Goal: Transaction & Acquisition: Purchase product/service

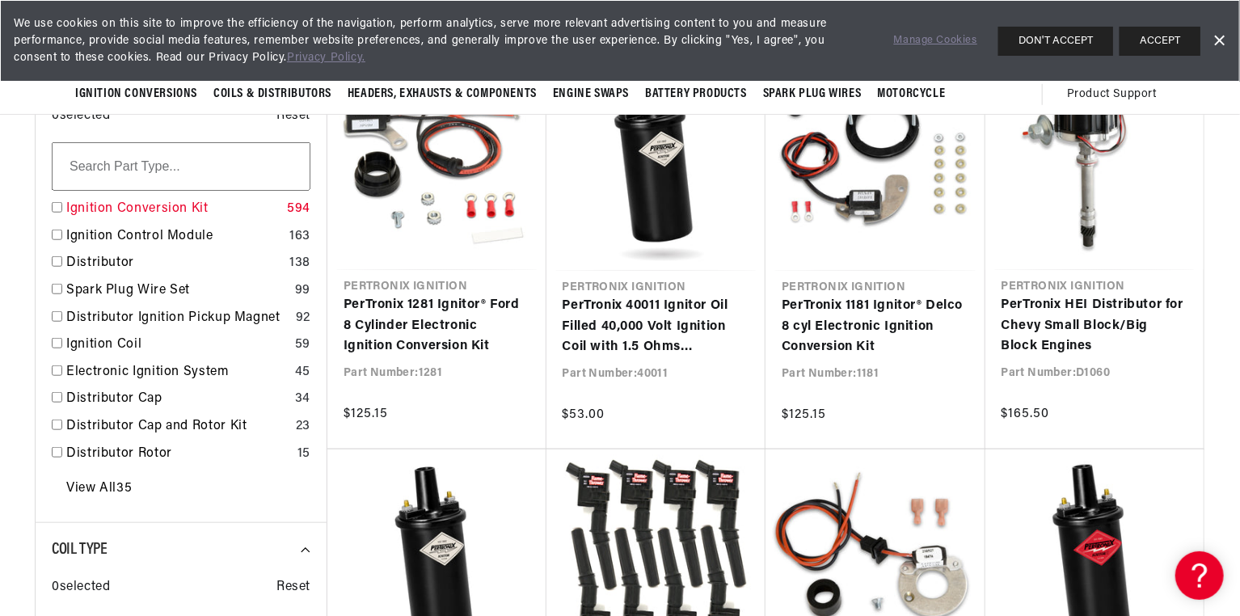
scroll to position [0, 424]
click at [56, 205] on input "checkbox" at bounding box center [57, 207] width 11 height 11
checkbox input "true"
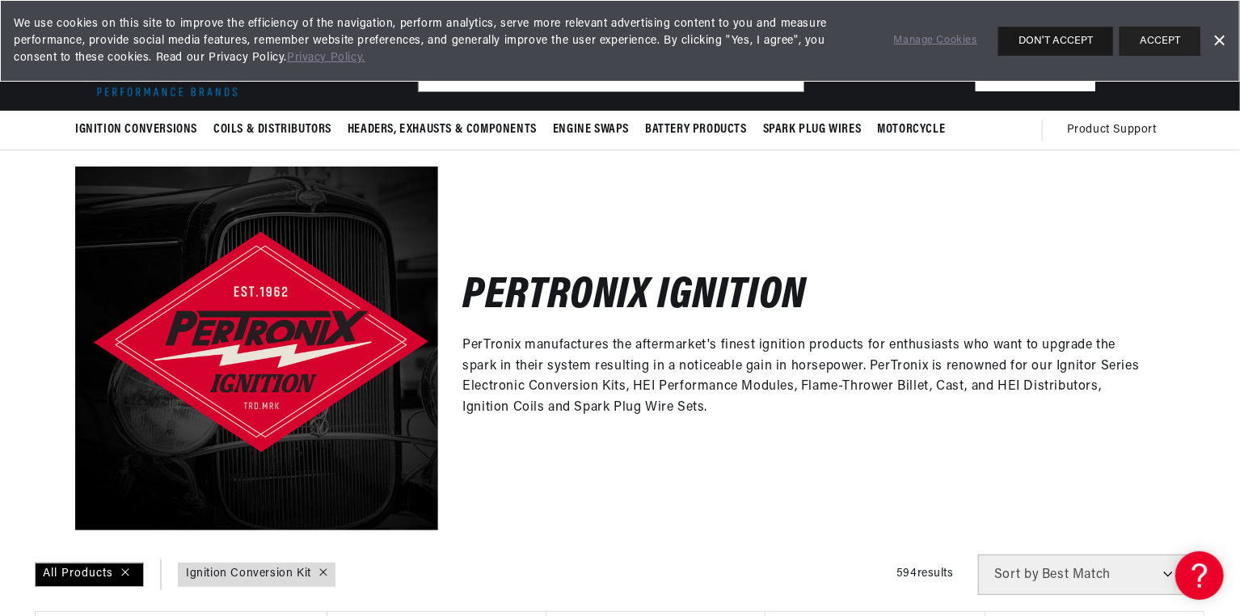
scroll to position [0, 490]
click at [1171, 38] on button "ACCEPT" at bounding box center [1160, 41] width 81 height 29
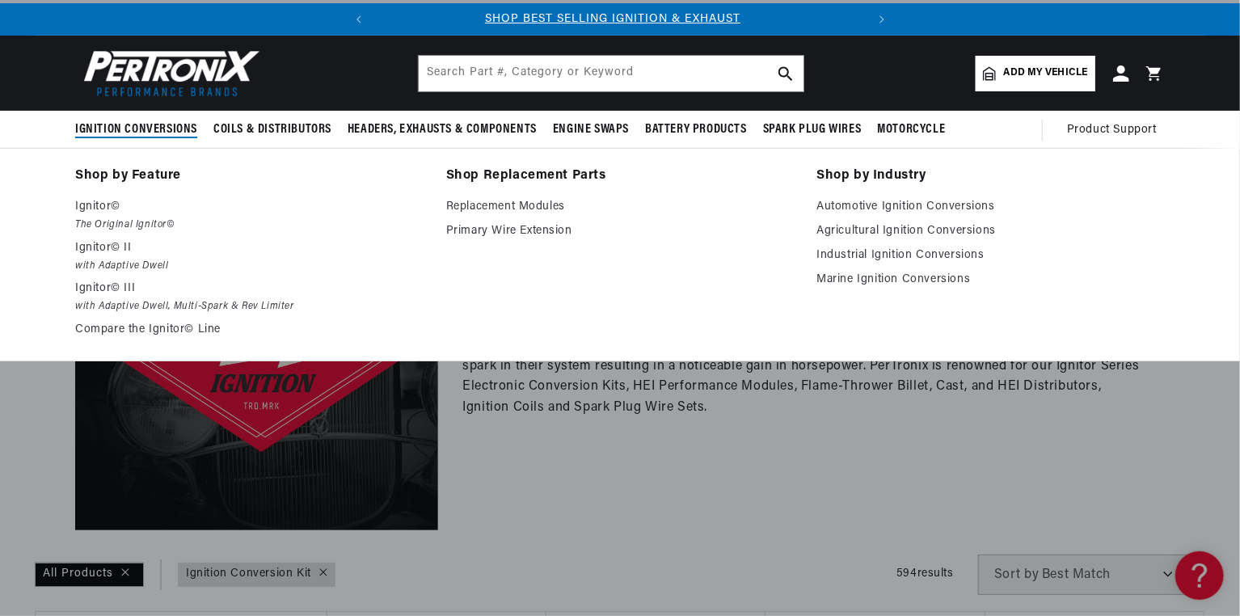
scroll to position [0, 0]
click at [116, 293] on p "Ignitor© III" at bounding box center [249, 288] width 348 height 19
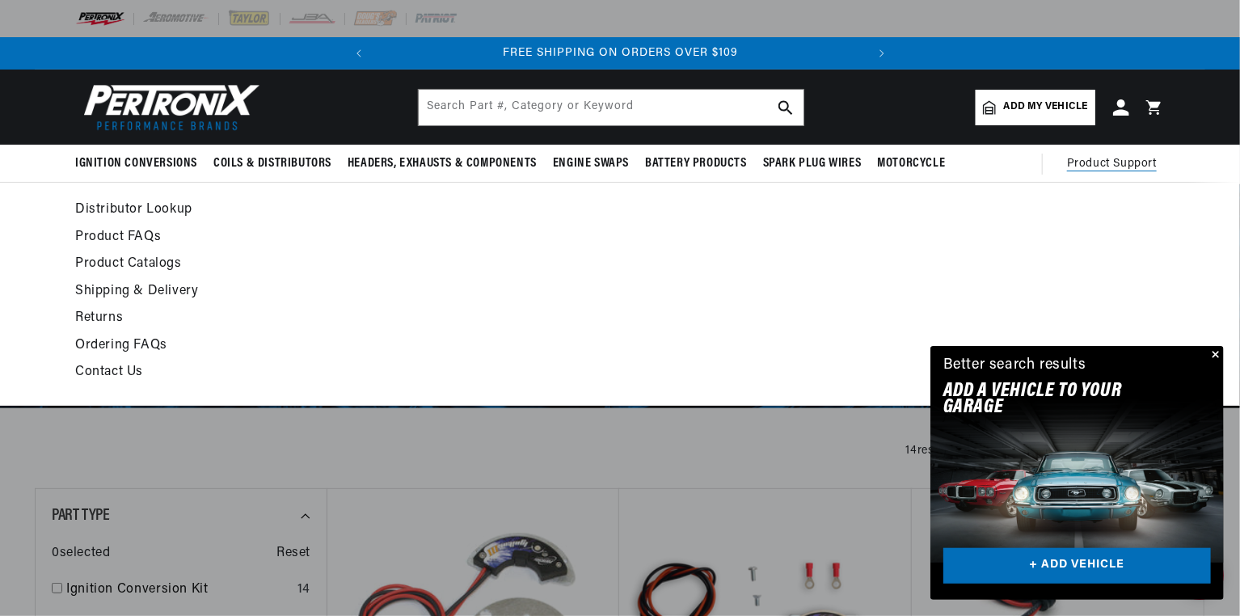
click at [170, 213] on link "Distributor Lookup" at bounding box center [472, 210] width 795 height 23
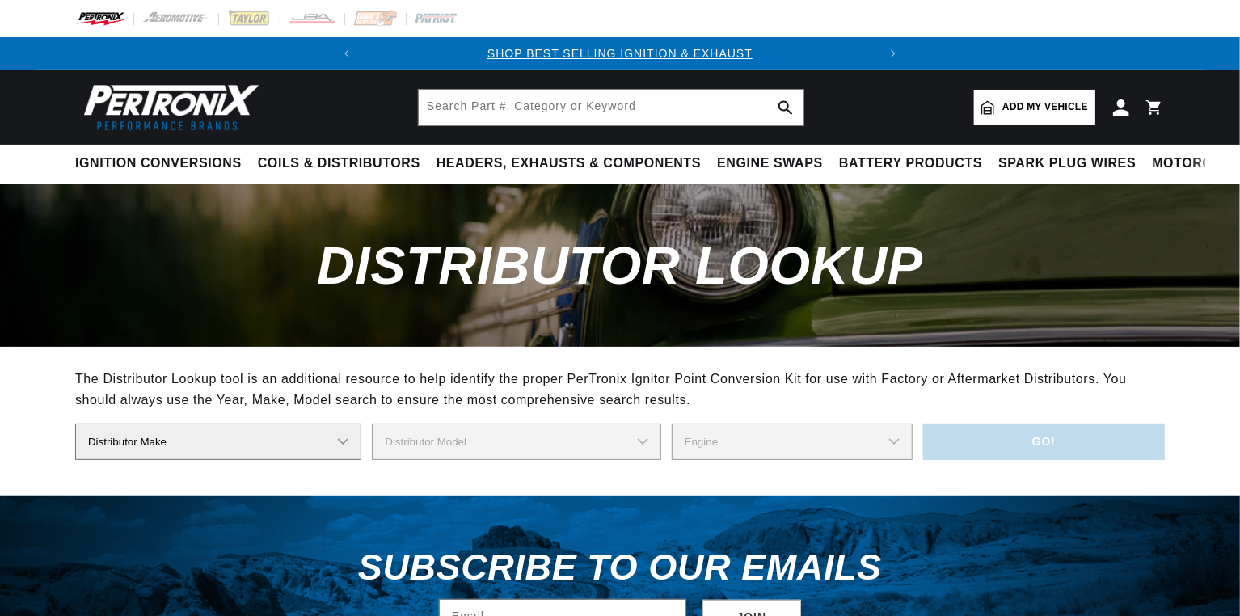
click at [337, 435] on select "Distributor Make" at bounding box center [218, 442] width 286 height 36
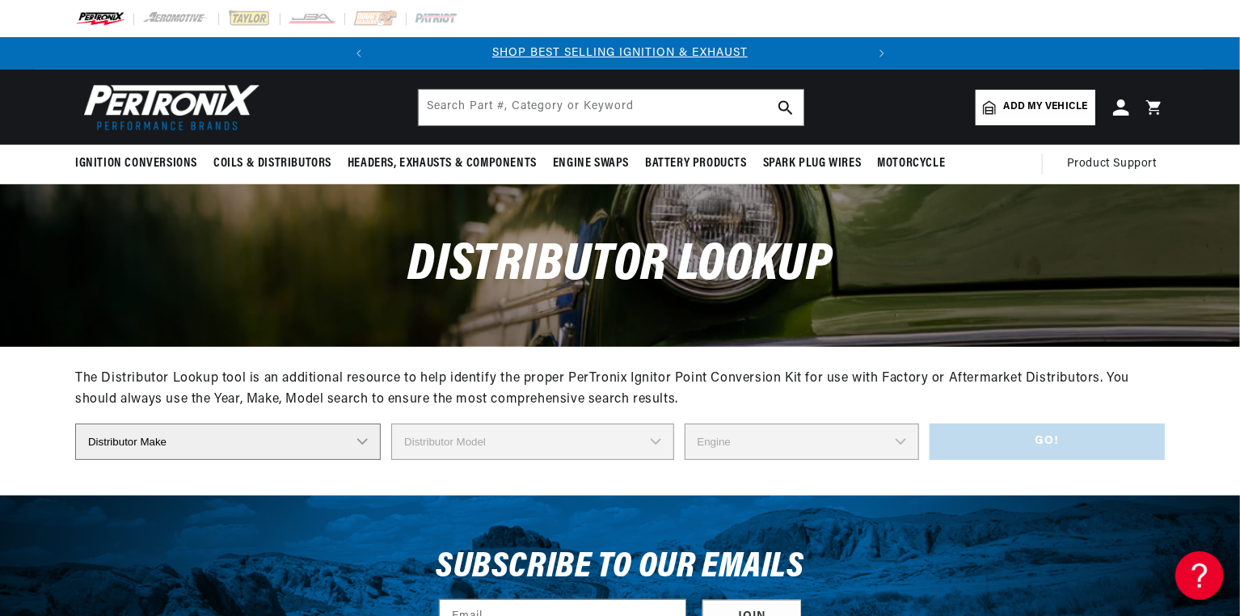
select select "Delco"
click at [75, 424] on select "Distributor Make Accel Aldon Autolite Bosch Century Chrysler Clark Colt Contine…" at bounding box center [228, 442] width 306 height 36
click at [653, 450] on select "Distributor Model" at bounding box center [532, 442] width 282 height 36
click at [645, 438] on select "Distributor Model 660 661 663 4145 6490 30137 91415 383581 384258 795329 980156…" at bounding box center [532, 442] width 282 height 36
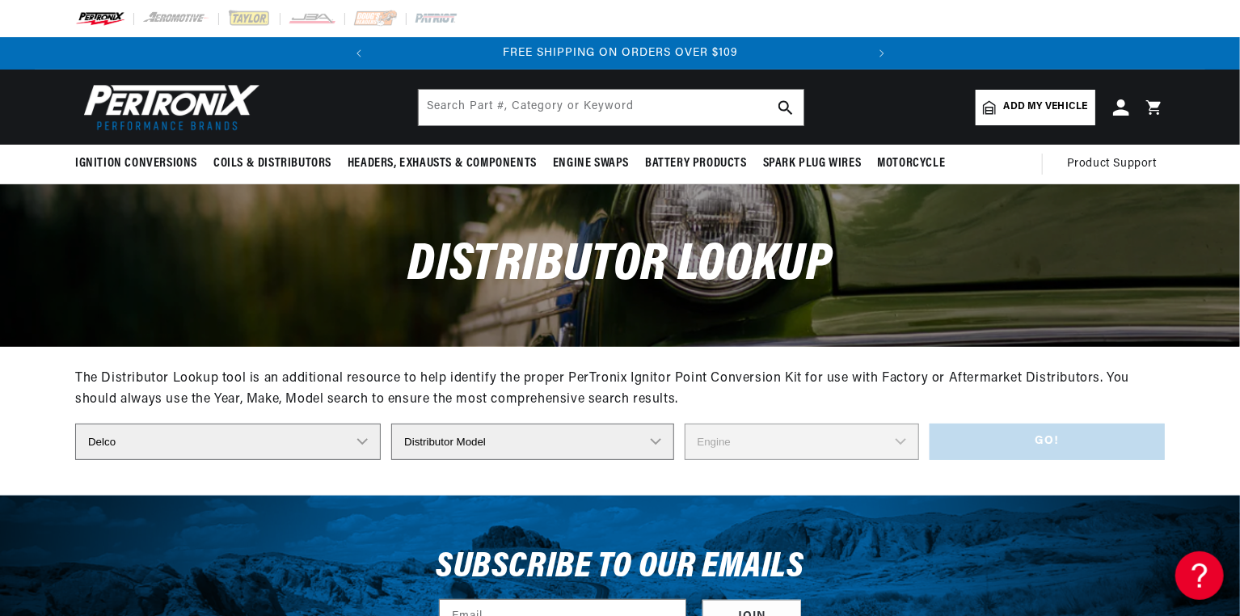
scroll to position [0, 457]
select select "1111196"
click at [391, 424] on select "Distributor Model 660 661 663 4145 6490 30137 91415 383581 384258 795329 980156…" at bounding box center [532, 442] width 282 height 36
click at [827, 449] on select "Engine 8" at bounding box center [802, 442] width 234 height 36
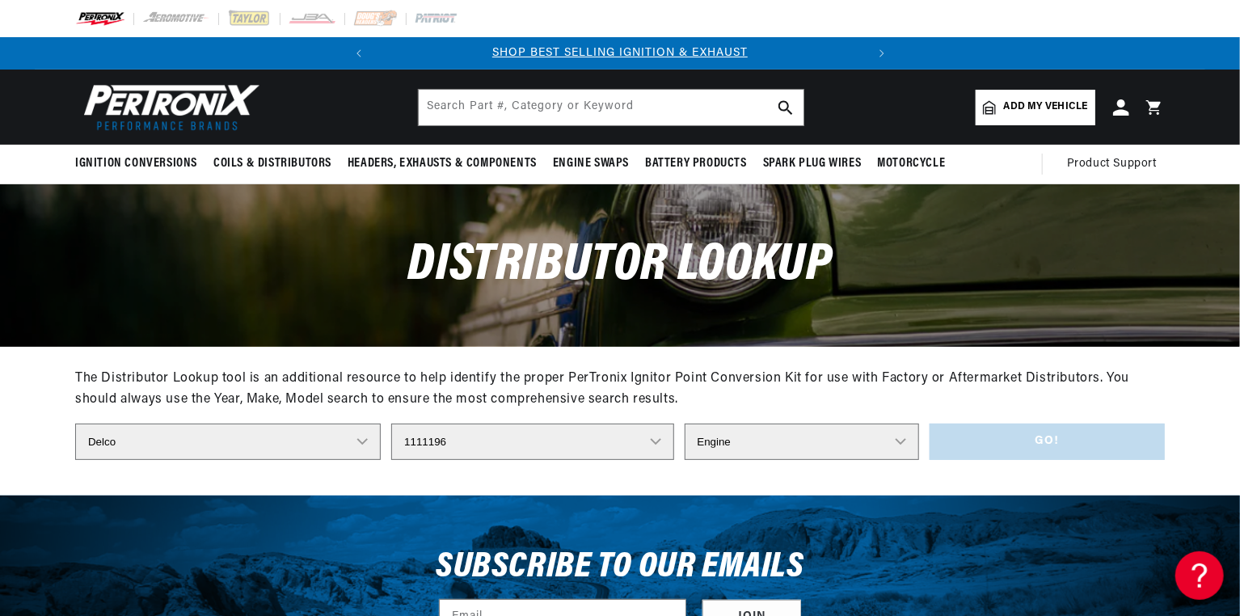
select select "8"
click at [685, 424] on select "Engine 8" at bounding box center [802, 442] width 234 height 36
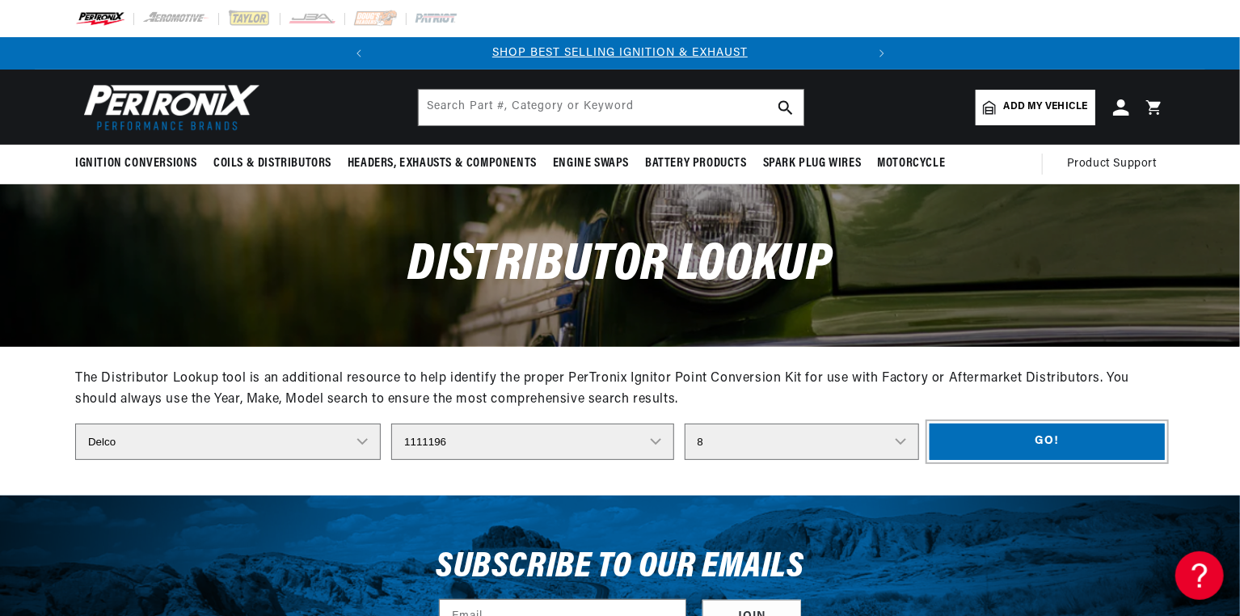
click at [994, 440] on button "Go!" at bounding box center [1047, 442] width 235 height 36
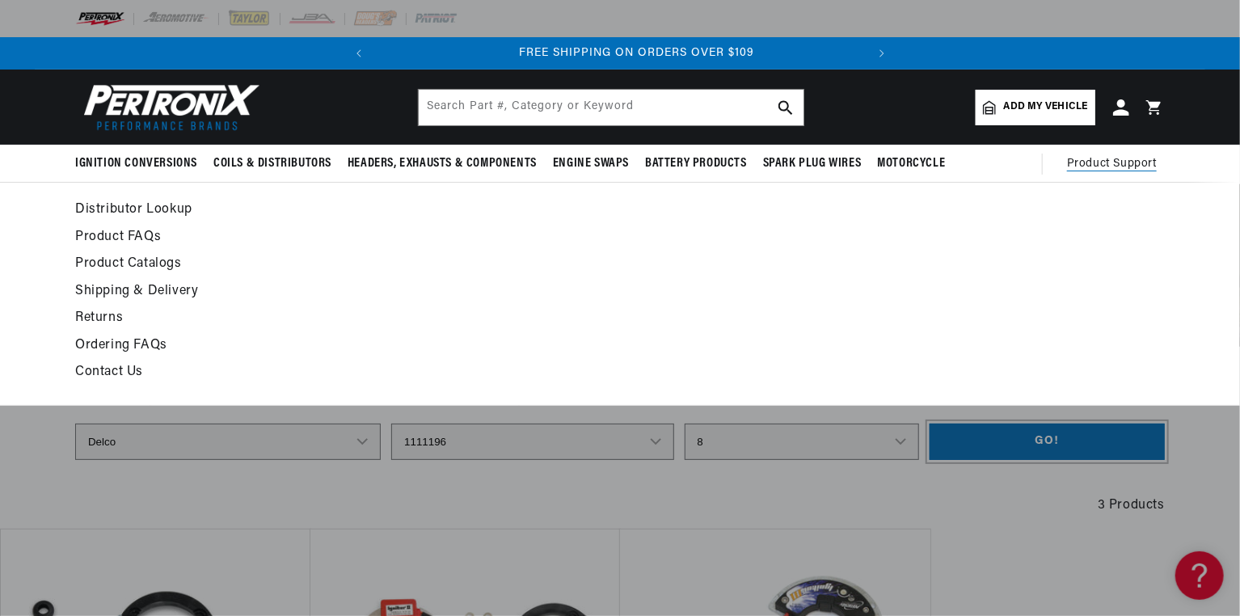
scroll to position [0, 490]
click at [1108, 165] on span "Product Support" at bounding box center [1112, 164] width 90 height 18
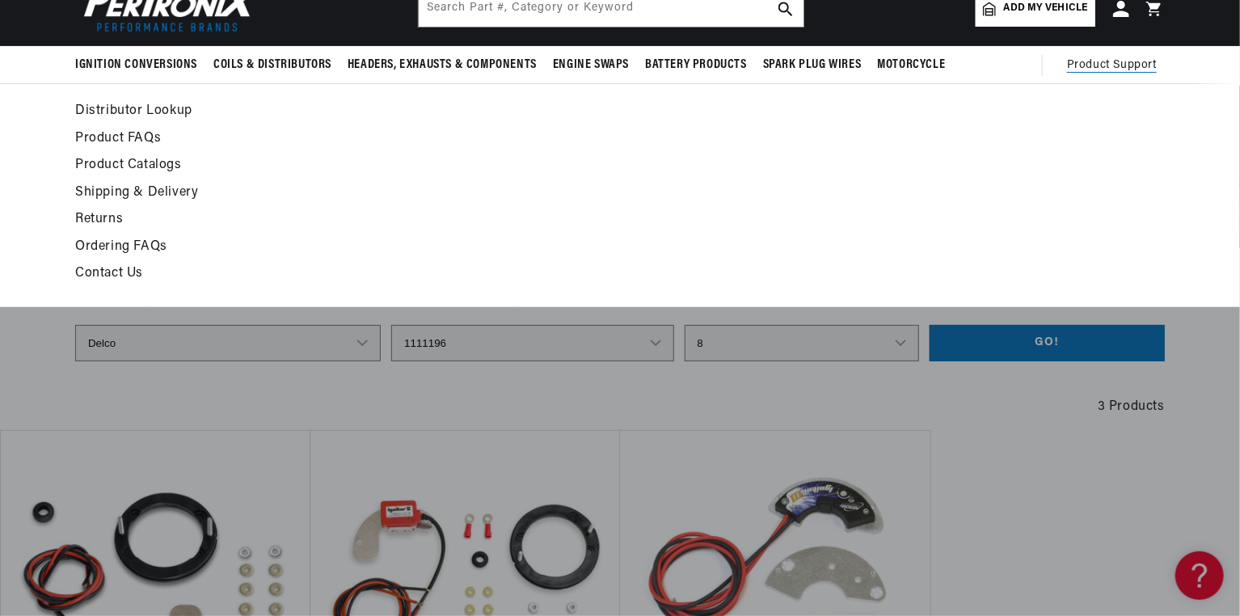
scroll to position [132, 0]
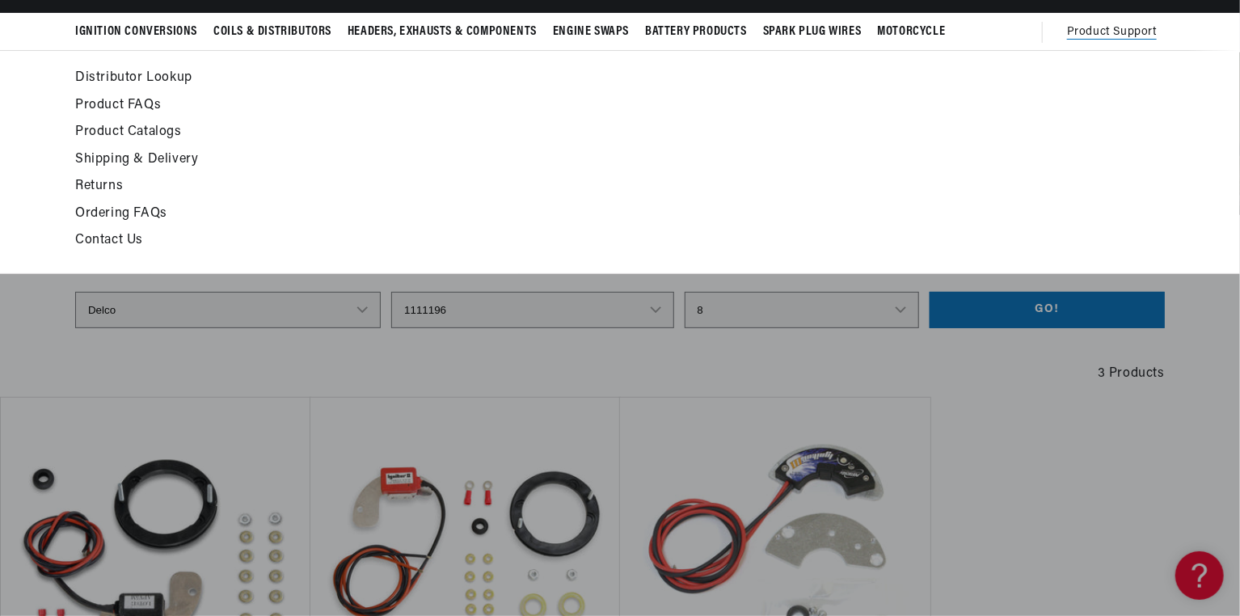
click at [167, 84] on link "Distributor Lookup" at bounding box center [472, 78] width 795 height 23
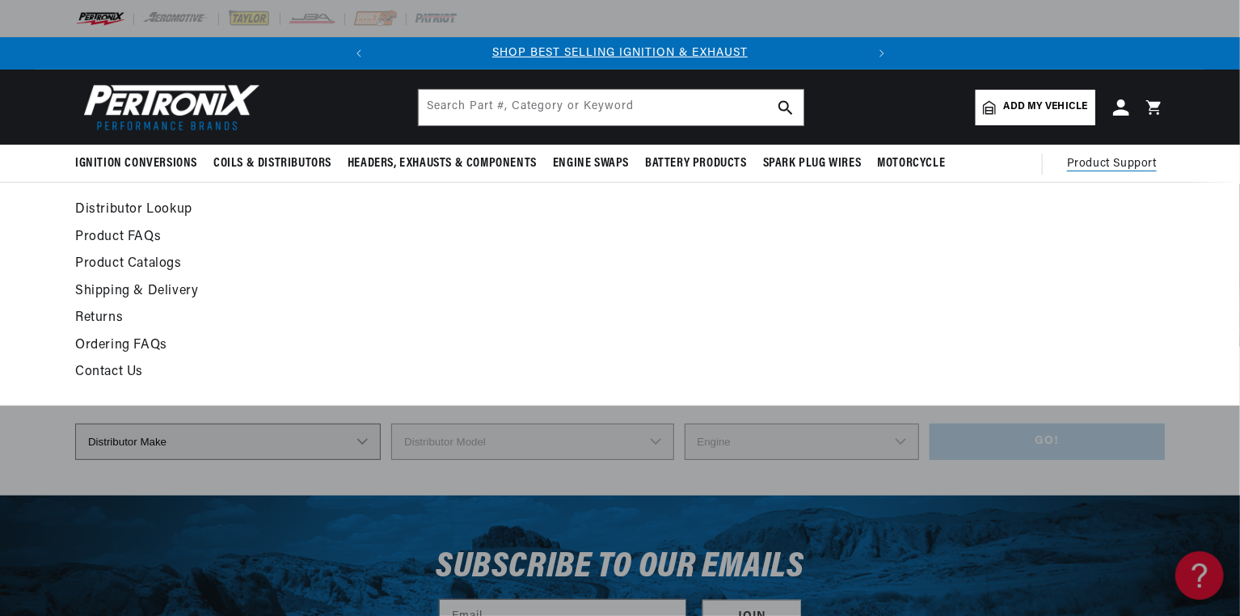
click at [145, 234] on link "Product FAQs" at bounding box center [472, 237] width 795 height 23
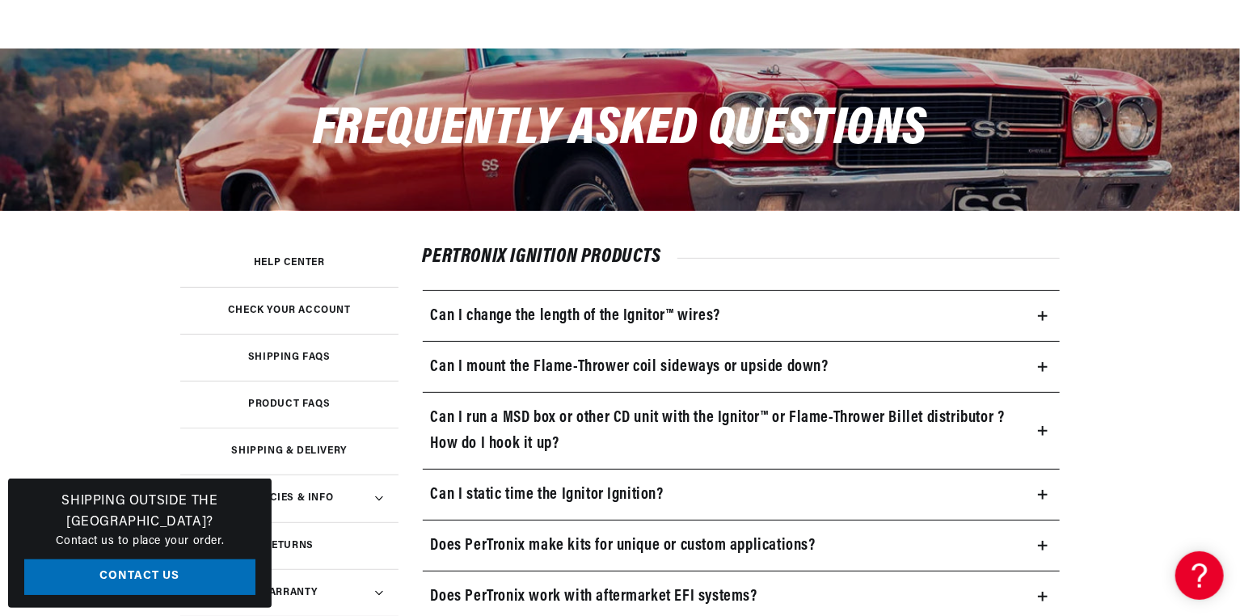
click at [285, 260] on h3 "Help Center" at bounding box center [289, 263] width 71 height 8
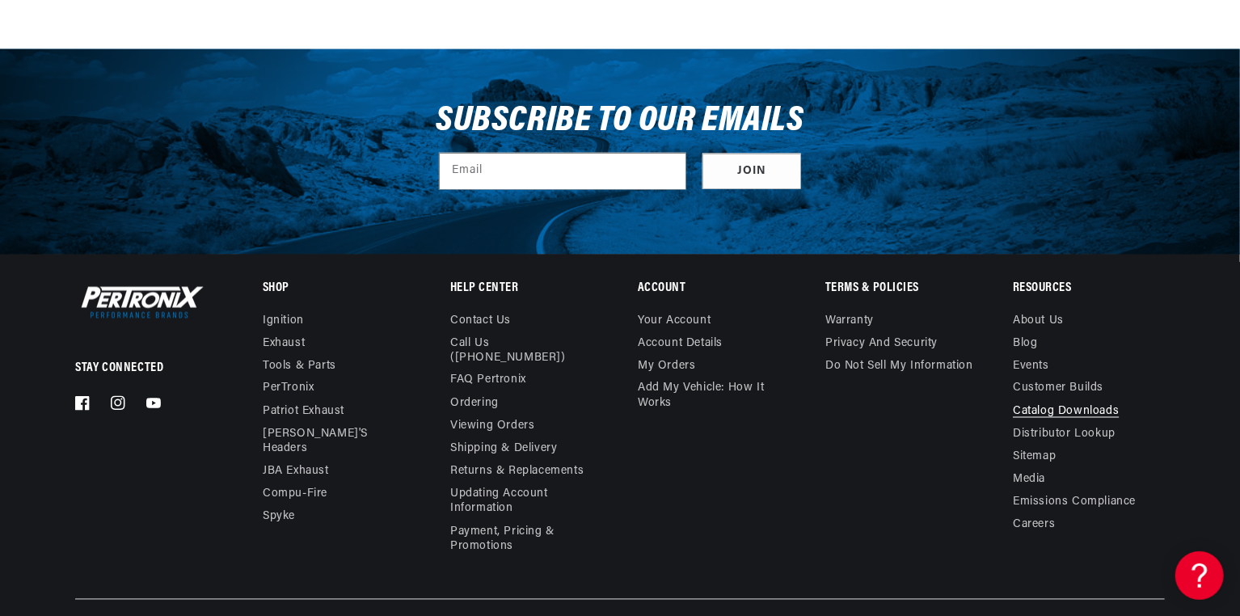
click at [1044, 420] on link "Catalog Downloads" at bounding box center [1066, 412] width 106 height 23
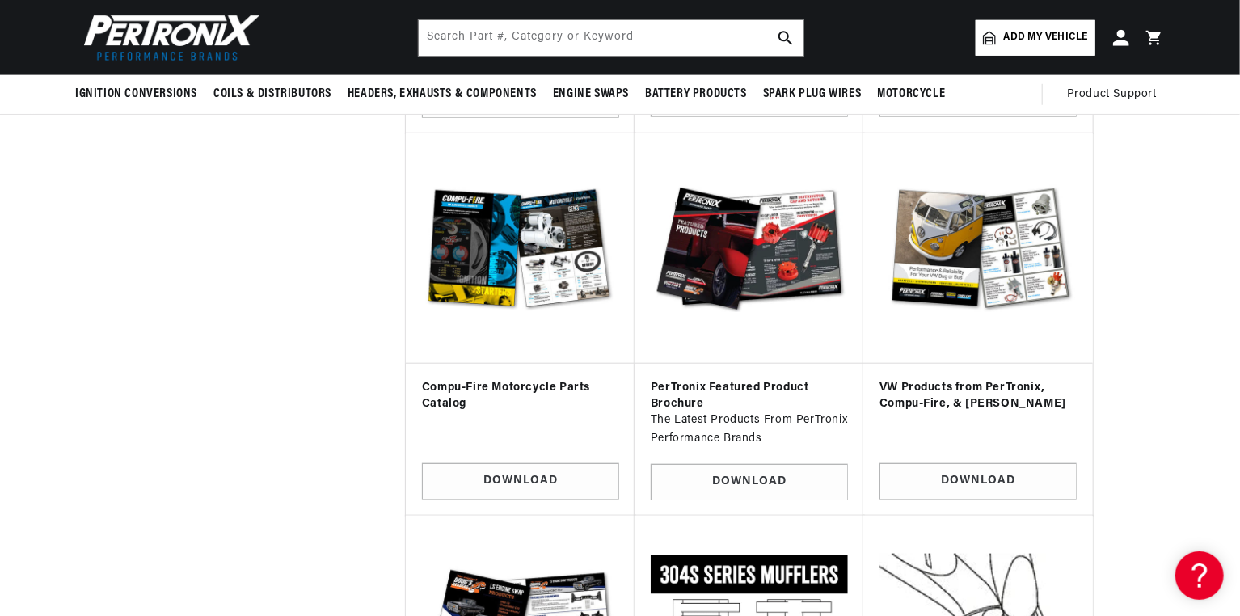
scroll to position [626, 0]
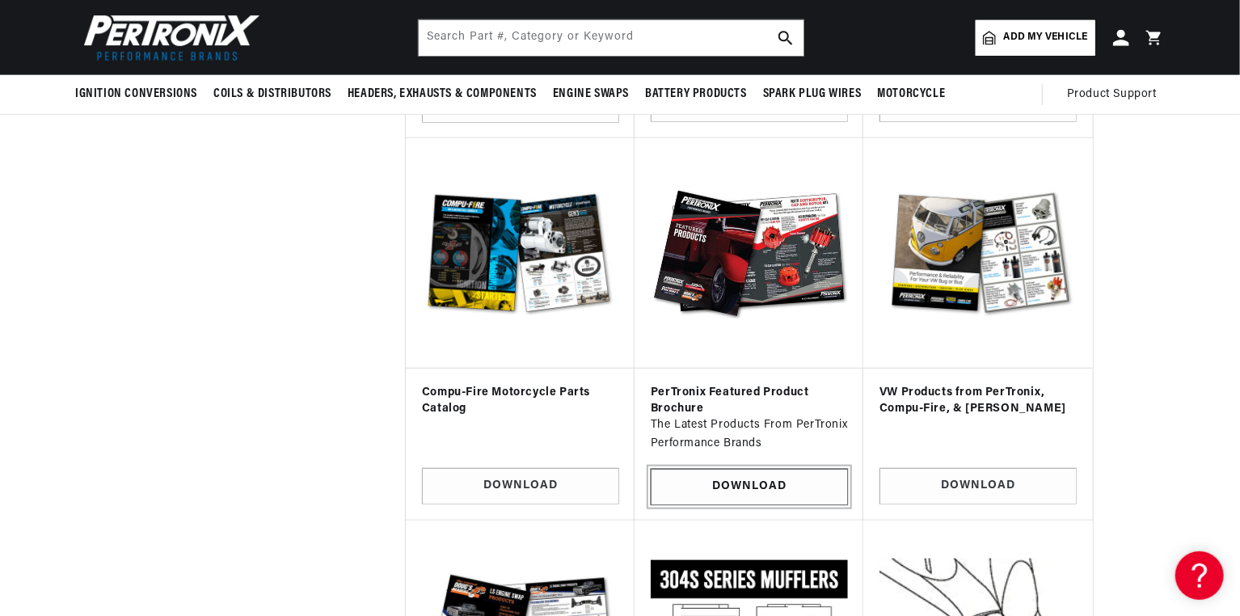
click at [704, 488] on link "Download" at bounding box center [749, 487] width 197 height 36
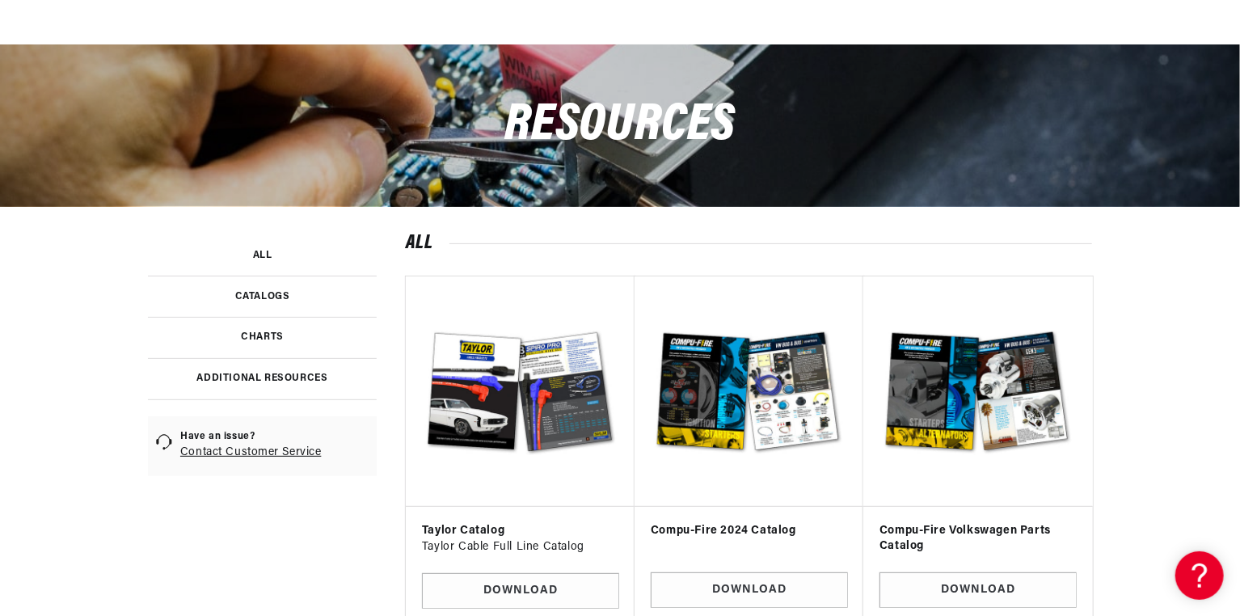
scroll to position [142, 0]
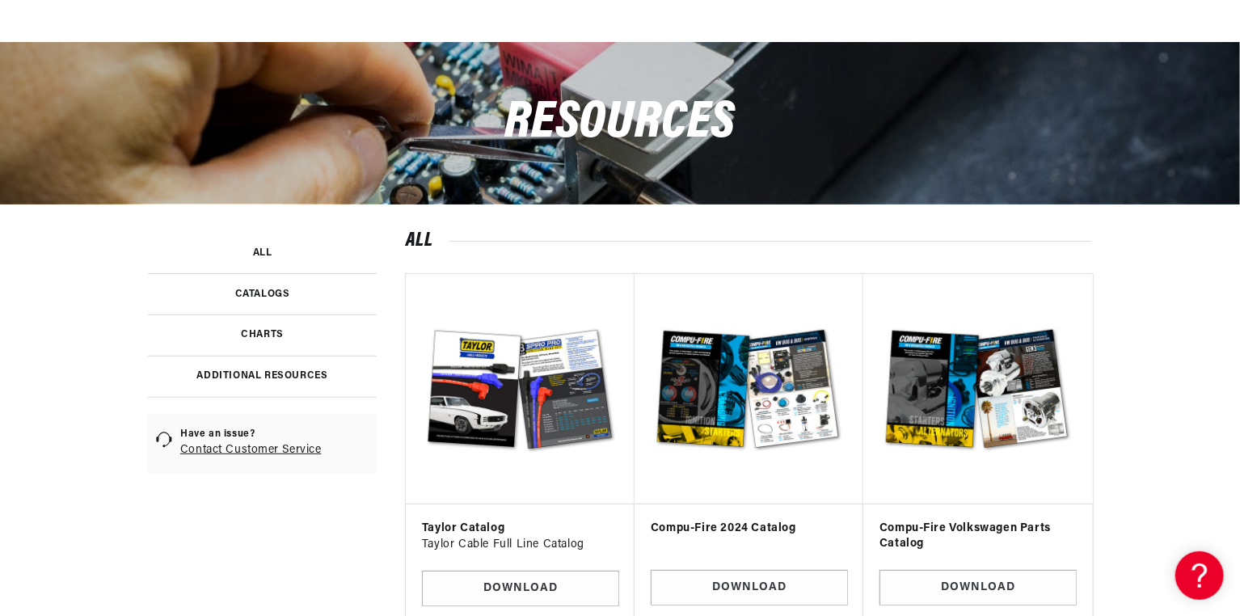
click at [258, 338] on link at bounding box center [262, 334] width 229 height 41
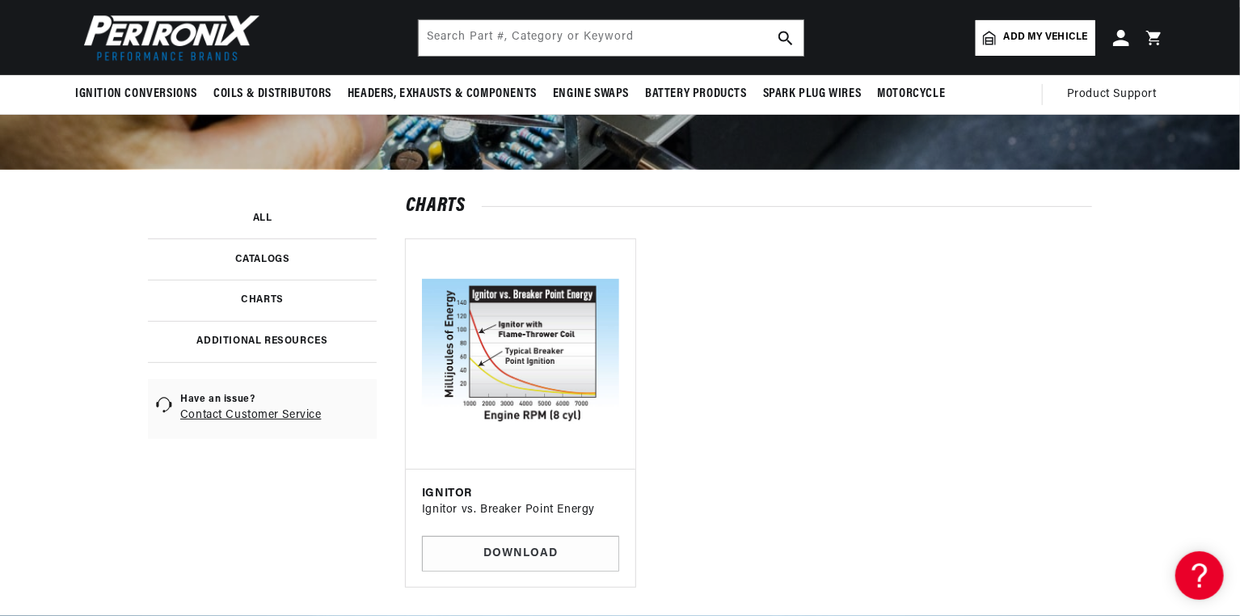
click at [258, 213] on link at bounding box center [262, 218] width 229 height 40
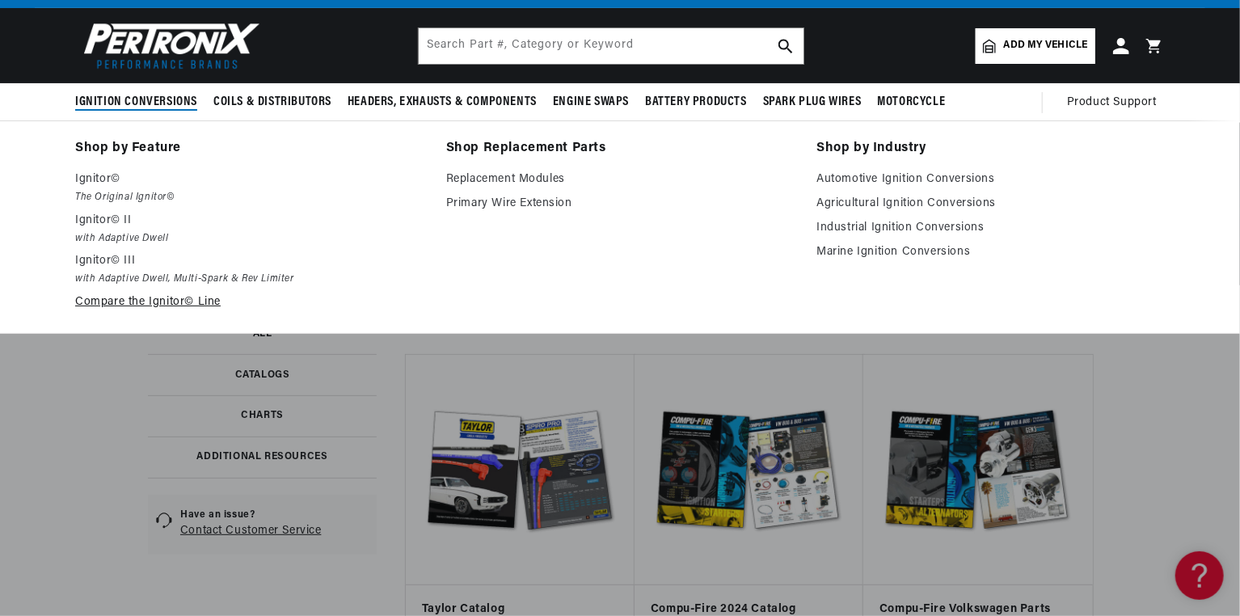
click at [150, 306] on link "Compare the Ignitor© Line" at bounding box center [249, 302] width 348 height 19
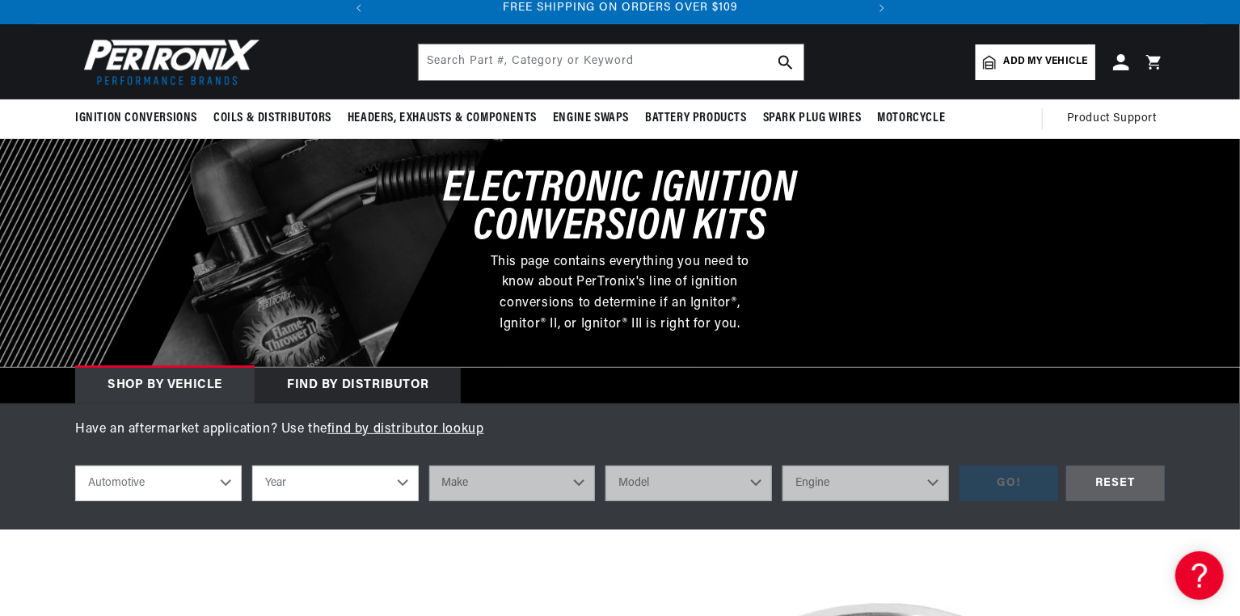
click at [298, 398] on div "Find by Distributor" at bounding box center [358, 386] width 206 height 36
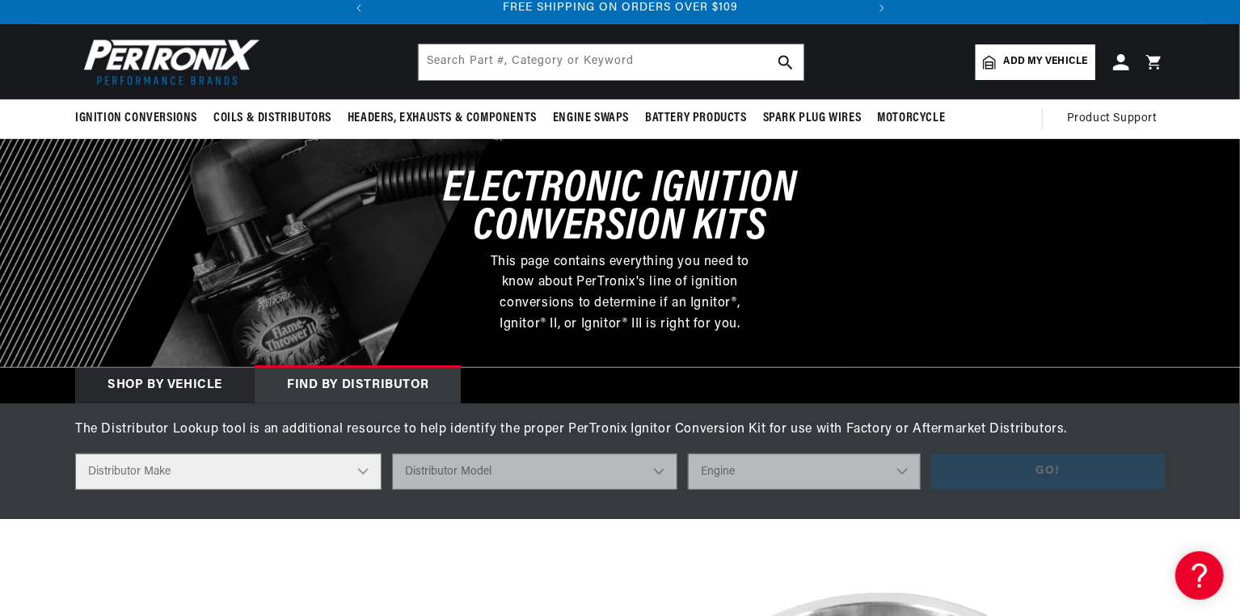
click at [343, 484] on select "Distributor Make Accel Aldon Autolite Bosch Century Chrysler Clark Colt Contine…" at bounding box center [228, 472] width 306 height 36
select select "Delco"
click at [75, 454] on select "Distributor Make Accel Aldon Autolite Bosch Century Chrysler Clark Colt Contine…" at bounding box center [228, 472] width 306 height 36
click at [499, 475] on select "Distributor Model" at bounding box center [534, 472] width 285 height 36
click at [671, 469] on select "Distributor Model" at bounding box center [534, 472] width 285 height 36
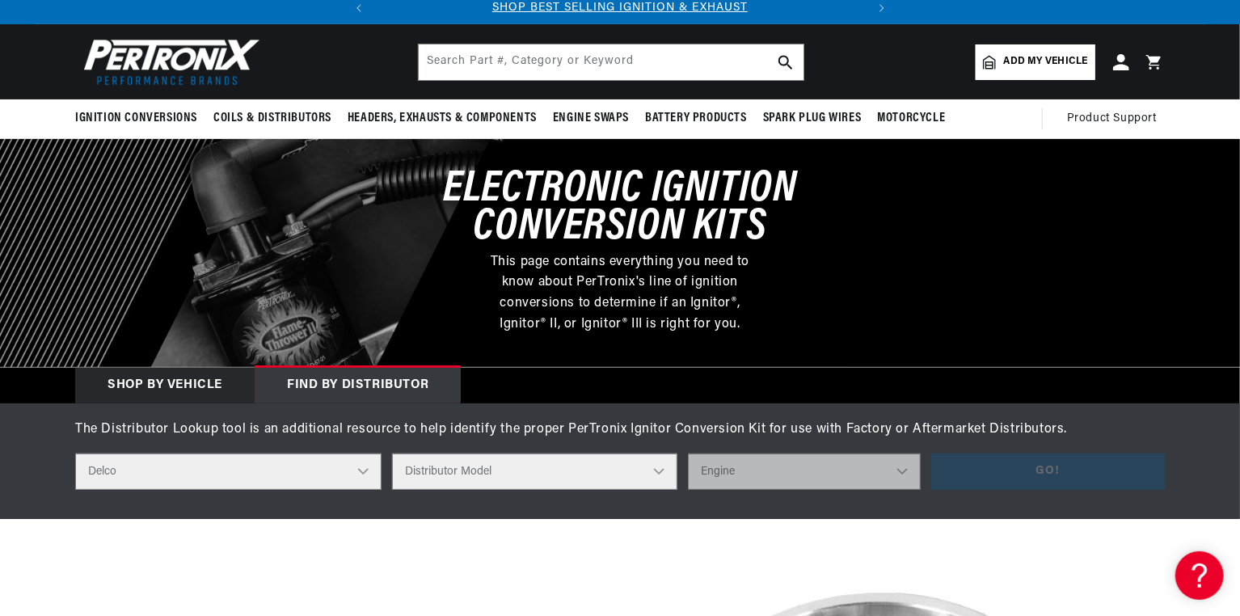
click at [670, 471] on select "Distributor Model 660 661 663 4145 6490 30137 91415 383581 384258 795329 980156…" at bounding box center [534, 472] width 285 height 36
select select "1111196"
click at [394, 454] on select "Distributor Model 660 661 663 4145 6490 30137 91415 383581 384258 795329 980156…" at bounding box center [534, 472] width 285 height 36
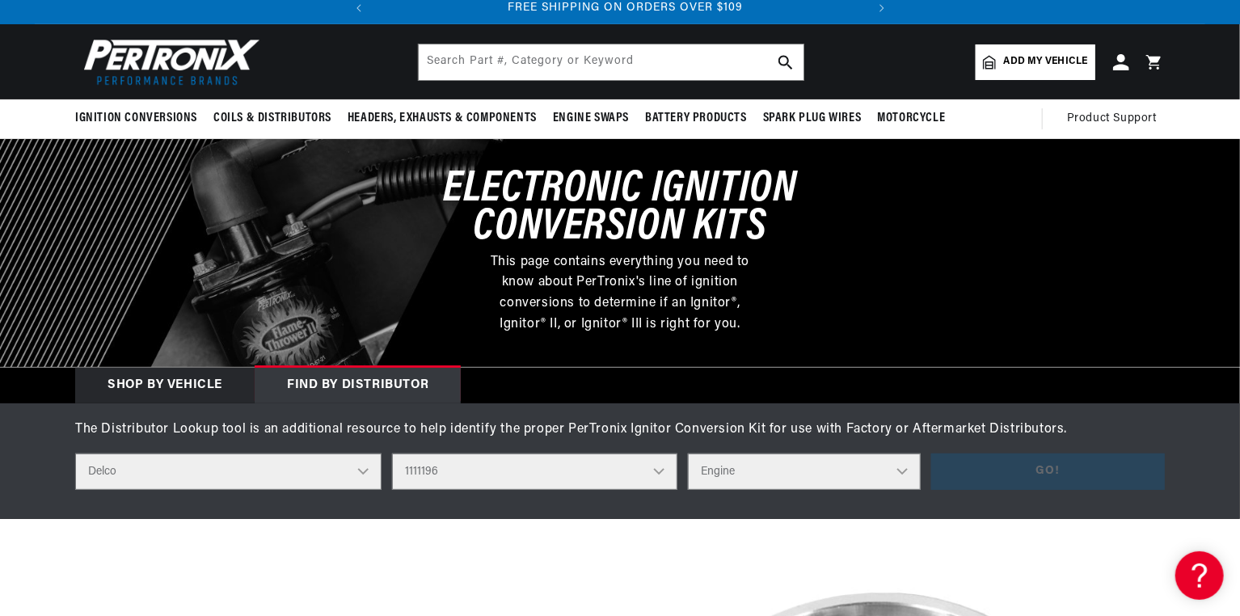
scroll to position [0, 490]
click at [793, 474] on select "Engine 8" at bounding box center [804, 472] width 233 height 36
select select "8"
click at [690, 454] on select "Engine 8" at bounding box center [804, 472] width 233 height 36
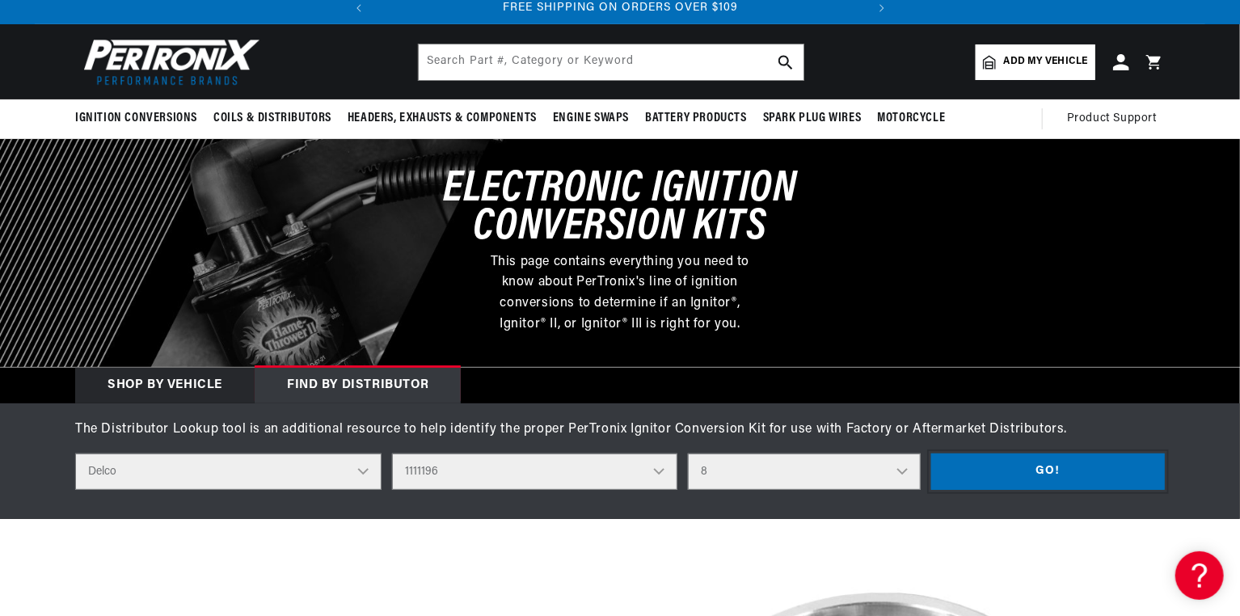
click at [1006, 480] on button "Go!" at bounding box center [1048, 472] width 234 height 36
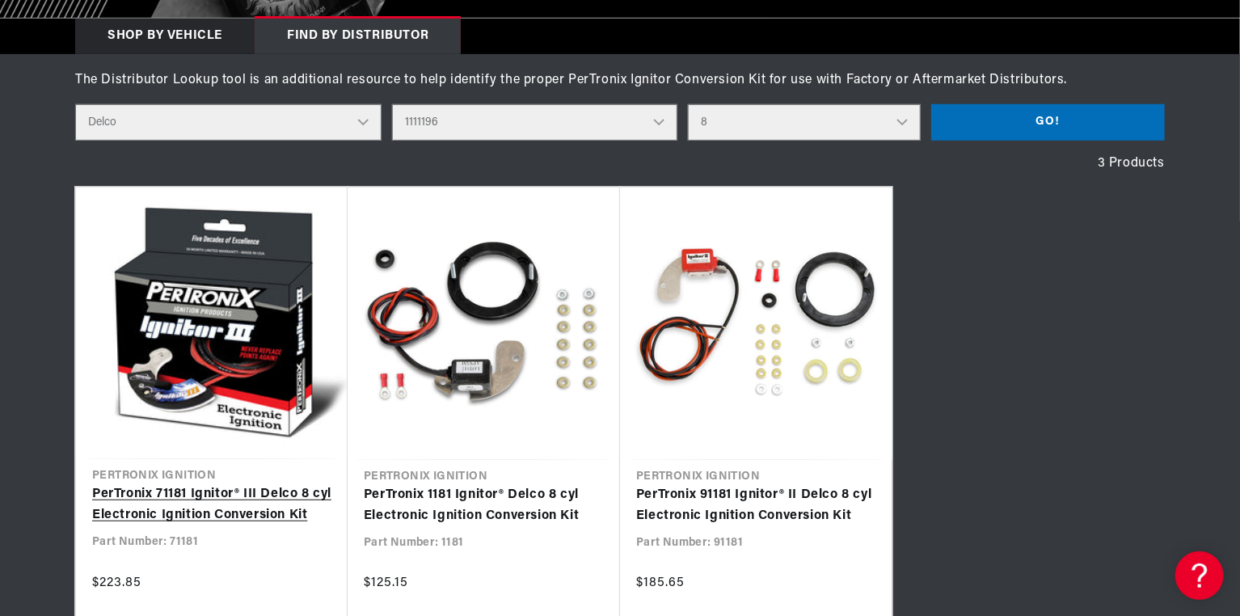
click at [234, 504] on link "PerTronix 71181 Ignitor® III Delco 8 cyl Electronic Ignition Conversion Kit" at bounding box center [211, 504] width 239 height 41
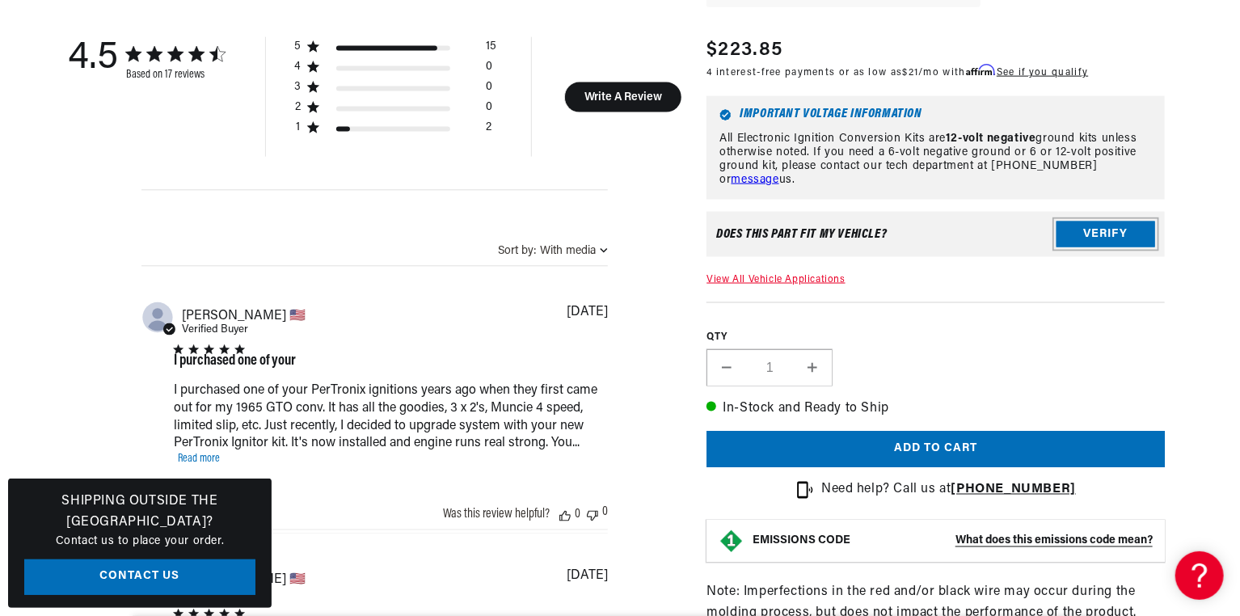
click at [1095, 240] on button "Verify" at bounding box center [1106, 235] width 99 height 26
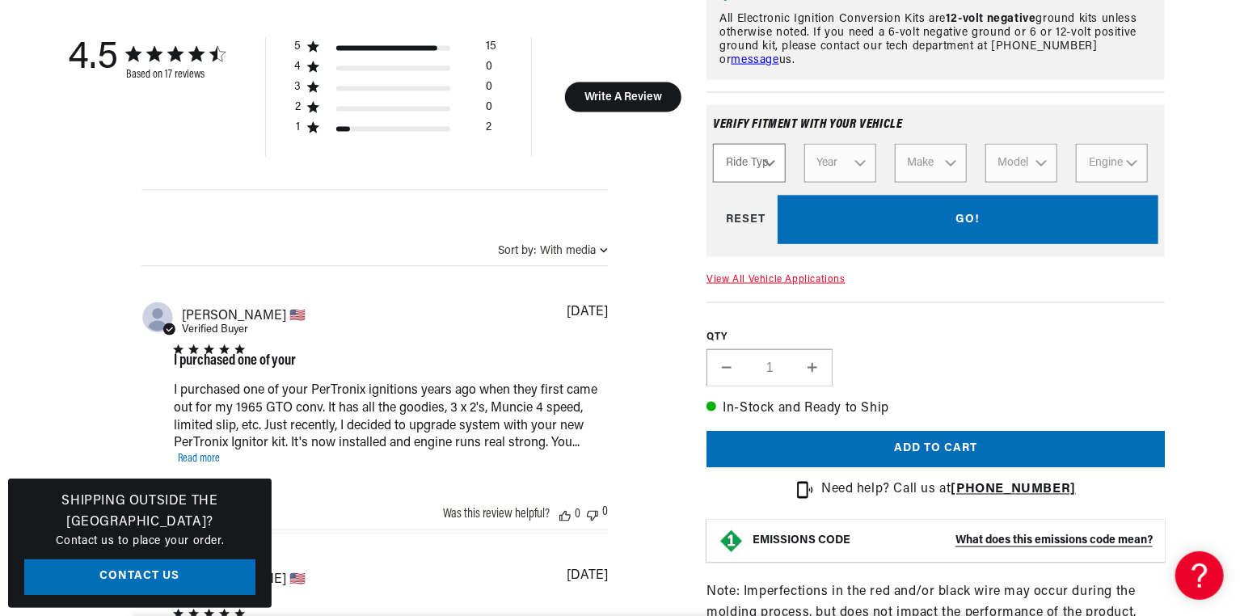
click at [781, 163] on select "Ride Type Automotive Agricultural Industrial Marine Motorcycle" at bounding box center [749, 163] width 72 height 39
select select "Automotive"
click at [713, 144] on select "Ride Type Automotive Agricultural Industrial Marine Motorcycle" at bounding box center [749, 163] width 72 height 39
select select "Automotive"
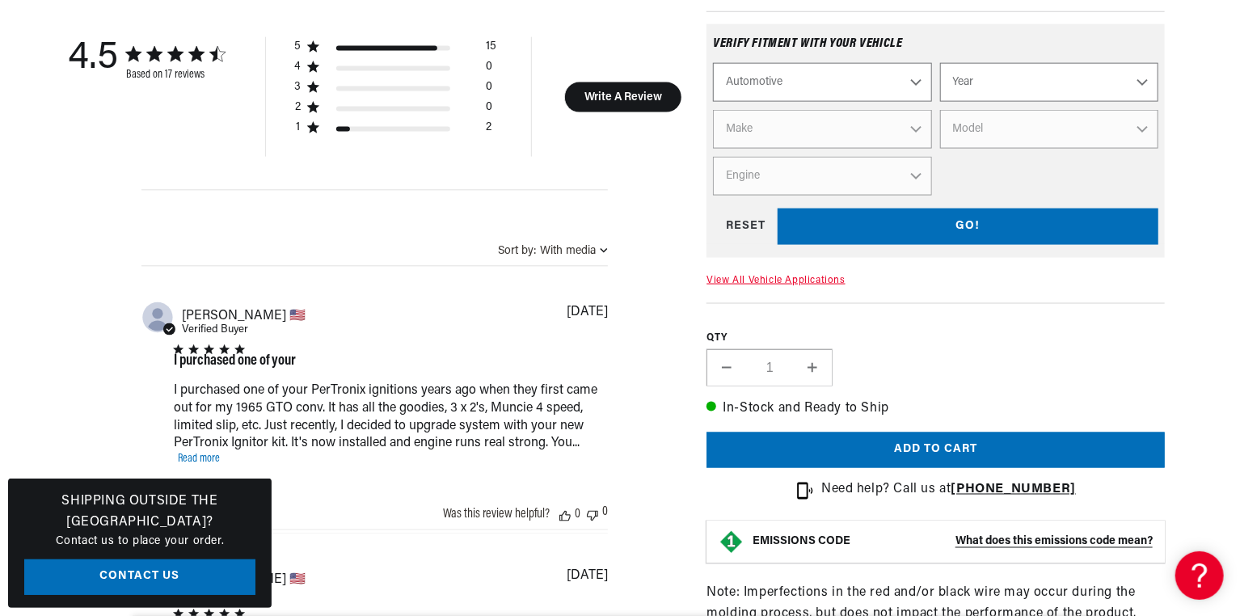
click at [964, 87] on select "Year [DATE] 2025 2024 2023 2022 2021 2020 2019 2018 2017 2016 2015 2014 2013 20…" at bounding box center [1049, 82] width 218 height 39
select select "1970"
click at [940, 63] on select "Year [DATE] 2025 2024 2023 2022 2021 2020 2019 2018 2017 2016 2015 2014 2013 20…" at bounding box center [1049, 82] width 218 height 39
select select "1970"
click at [914, 137] on select "Make Alfa Romeo American Motors Aston [PERSON_NAME] Audi [GEOGRAPHIC_DATA] [PER…" at bounding box center [822, 129] width 218 height 39
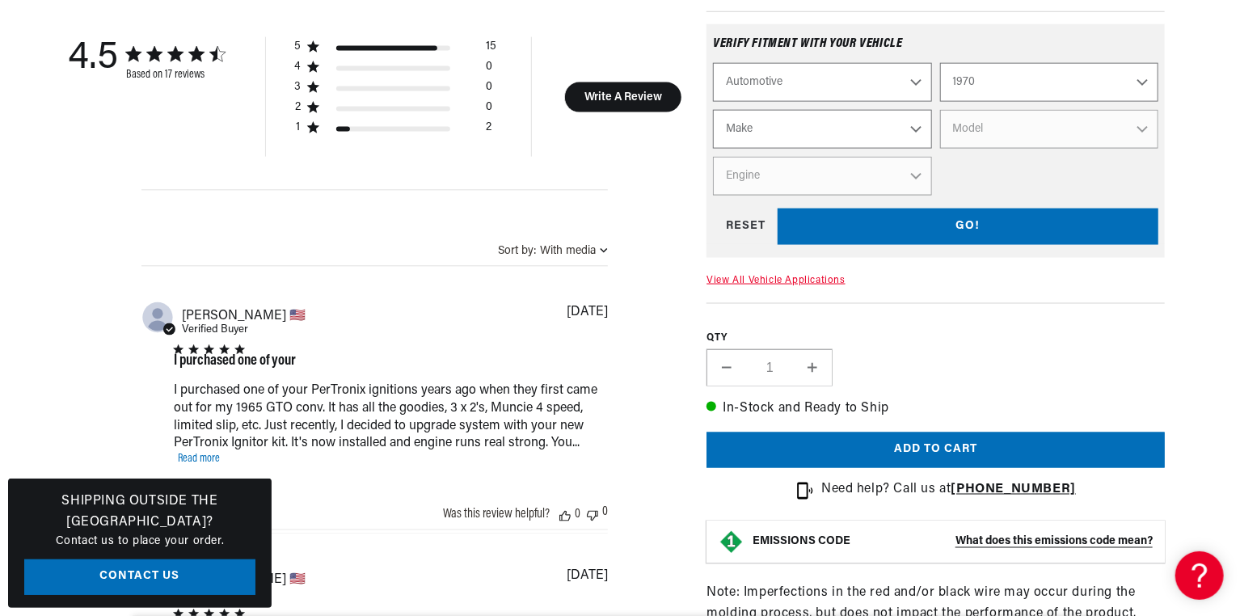
scroll to position [0, 490]
select select "Chevrolet"
click at [713, 110] on select "Make Alfa Romeo American Motors Aston [PERSON_NAME] Audi [GEOGRAPHIC_DATA] [PER…" at bounding box center [822, 129] width 218 height 39
select select "Chevrolet"
click at [1127, 136] on select "Model [GEOGRAPHIC_DATA] [GEOGRAPHIC_DATA] Blazer [GEOGRAPHIC_DATA] C10 Pickup C…" at bounding box center [1049, 129] width 218 height 39
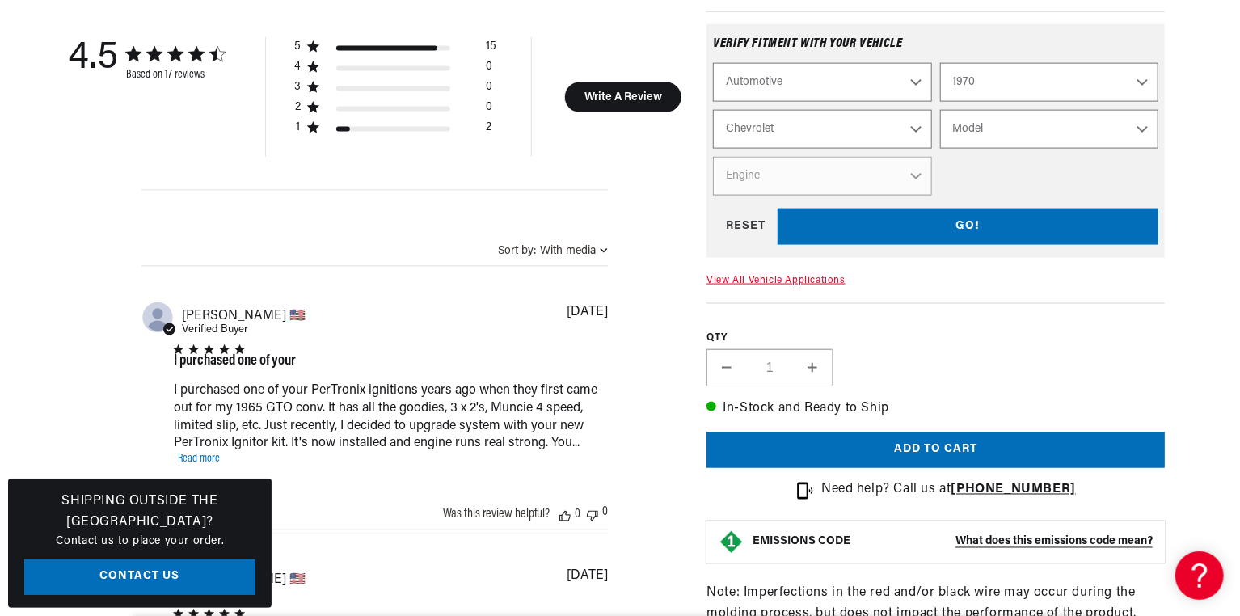
click at [984, 126] on select "Model [GEOGRAPHIC_DATA] [GEOGRAPHIC_DATA] Blazer [GEOGRAPHIC_DATA] C10 Pickup C…" at bounding box center [1049, 129] width 218 height 39
select select "Chevelle"
click at [940, 110] on select "Model [GEOGRAPHIC_DATA] [GEOGRAPHIC_DATA] Blazer [GEOGRAPHIC_DATA] C10 Pickup C…" at bounding box center [1049, 129] width 218 height 39
select select "Chevelle"
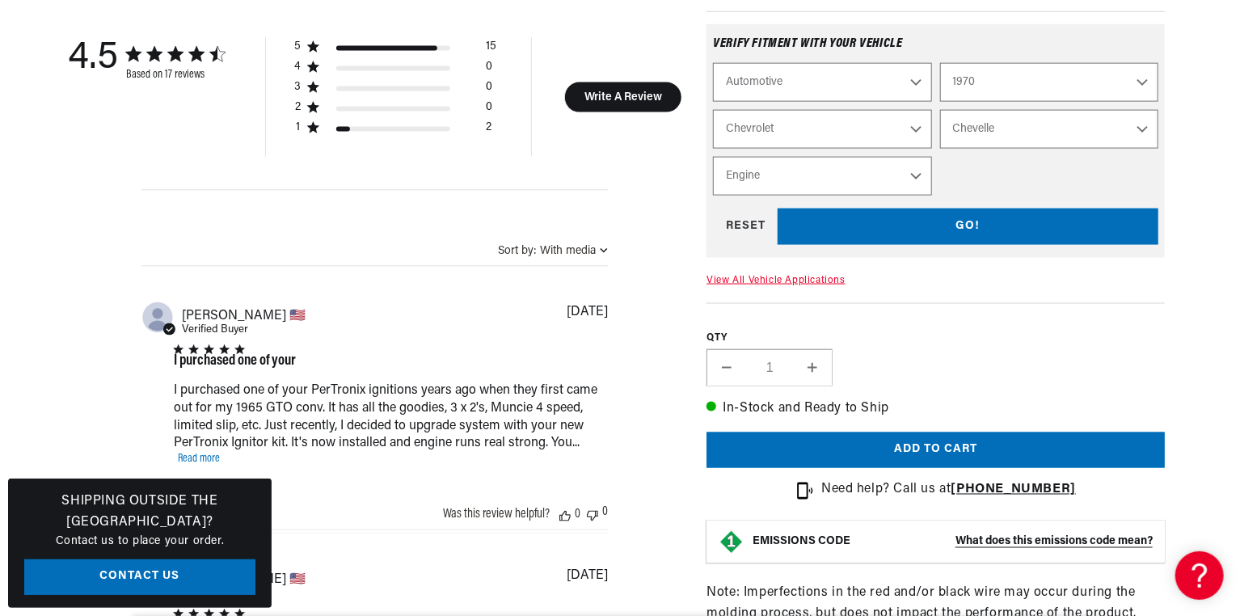
click at [917, 181] on select "Engine 3.2L 4.6L 5.3L 5.4L 230cid / 3.8L 250cid / 4.1L 305cid / 5.0L 307cid / 5…" at bounding box center [822, 176] width 218 height 39
select select "454cid-7.4L"
click at [713, 157] on select "Engine 3.2L 4.6L 5.3L 5.4L 230cid / 3.8L 250cid / 4.1L 305cid / 5.0L 307cid / 5…" at bounding box center [822, 176] width 218 height 39
select select "Engine"
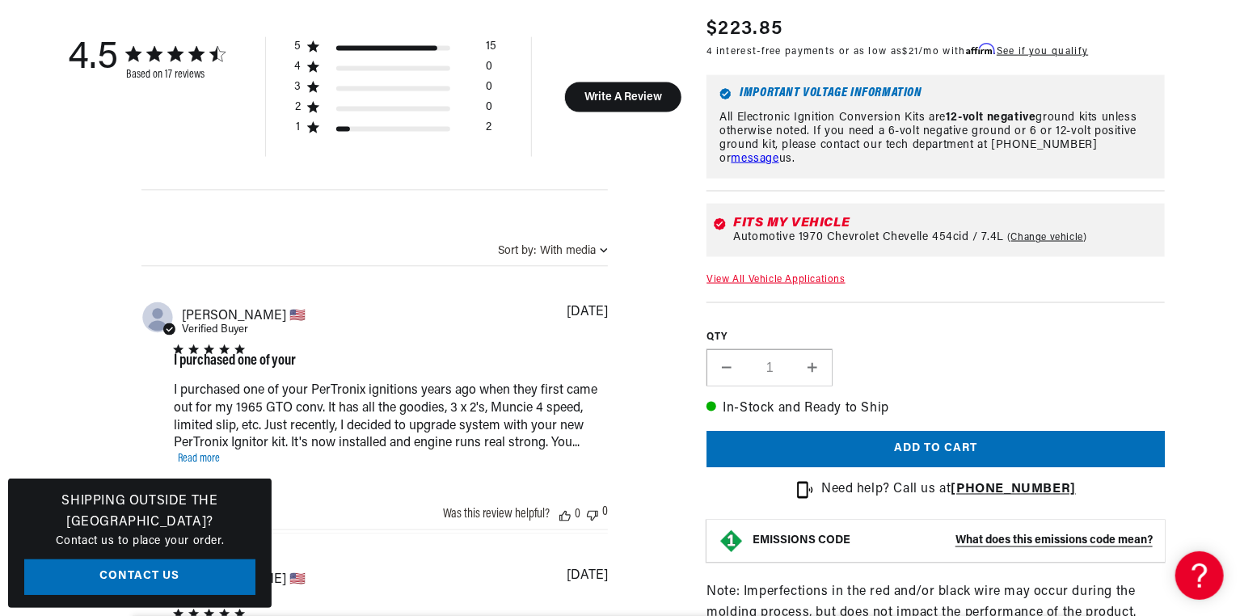
click at [1045, 233] on link "Change vehicle" at bounding box center [1047, 237] width 80 height 13
select select "1970"
select select "Chevrolet"
select select "Chevelle"
select select "454cid-7.4L"
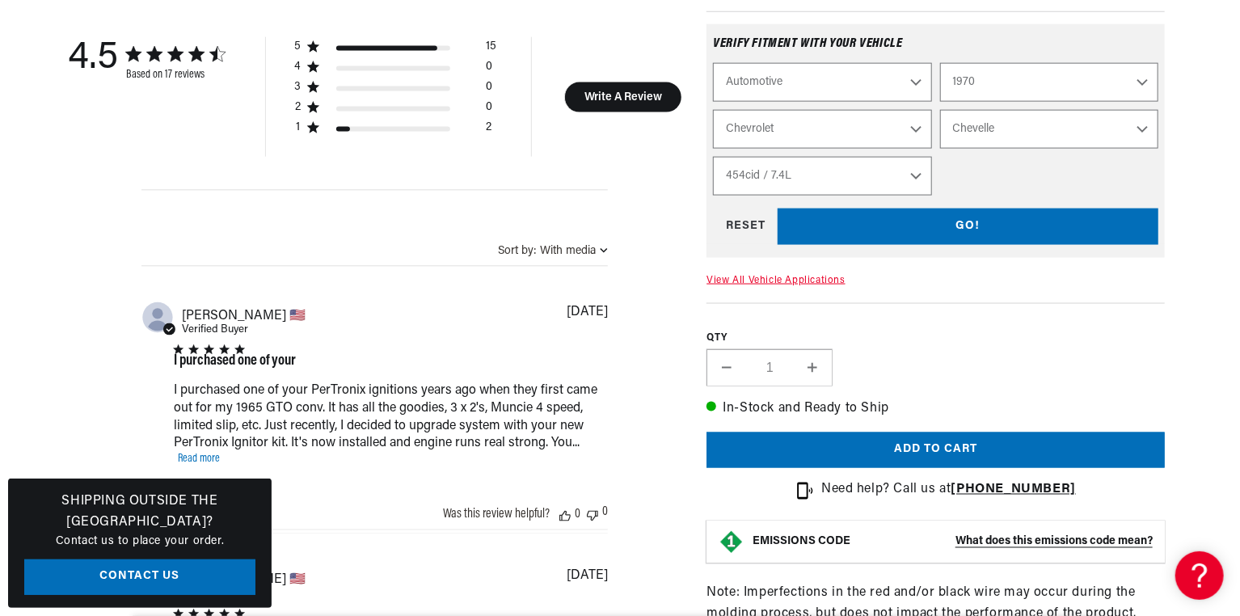
scroll to position [0, 0]
click at [994, 78] on select "2026 2025 2024 2023 2022 2021 2020 2019 2018 2017 2016 2015 2014 2013 2012 2011…" at bounding box center [1049, 82] width 218 height 39
click at [940, 63] on select "2026 2025 2024 2023 2022 2021 2020 2019 2018 2017 2016 2015 2014 2013 2012 2011…" at bounding box center [1049, 82] width 218 height 39
select select "1969"
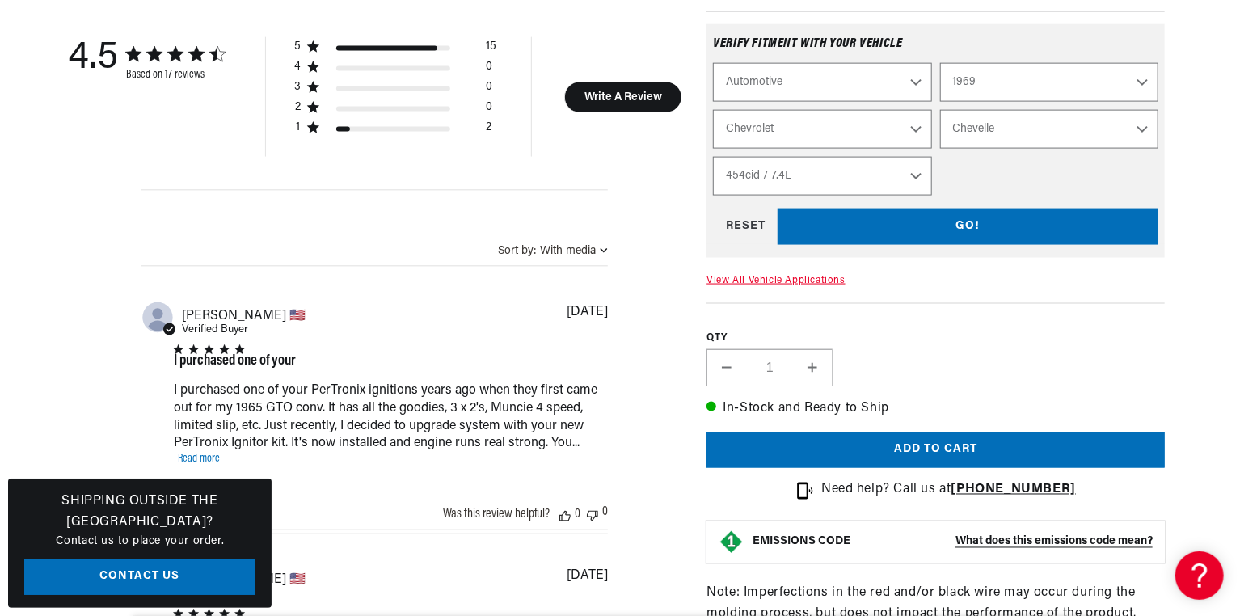
select select "Engine"
click at [977, 132] on select "Bel Air [GEOGRAPHIC_DATA] Blazer [GEOGRAPHIC_DATA] C10 Pickup C10 Suburban C20 …" at bounding box center [1049, 129] width 218 height 39
click at [940, 110] on select "Bel Air [GEOGRAPHIC_DATA] Blazer [GEOGRAPHIC_DATA] C10 Pickup C10 Suburban C20 …" at bounding box center [1049, 129] width 218 height 39
select select "Corvette"
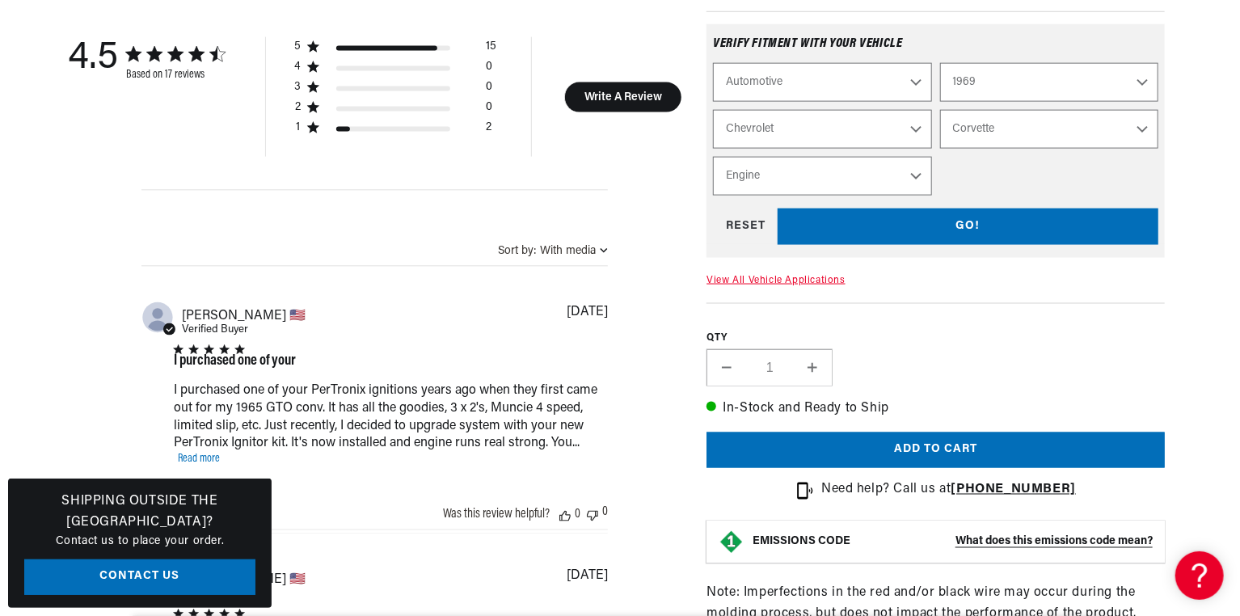
click at [905, 178] on select "Engine 4.6L 7.4L 327cid / 5.3L 327cid / 5.4L 350cid / 5.7L 396cid / 6.5L 427cid…" at bounding box center [822, 176] width 218 height 39
select select "350cid-5.7L"
click at [713, 157] on select "Engine 4.6L 7.4L 327cid / 5.3L 327cid / 5.4L 350cid / 5.7L 396cid / 6.5L 427cid…" at bounding box center [822, 176] width 218 height 39
select select "Engine"
